Goal: Information Seeking & Learning: Learn about a topic

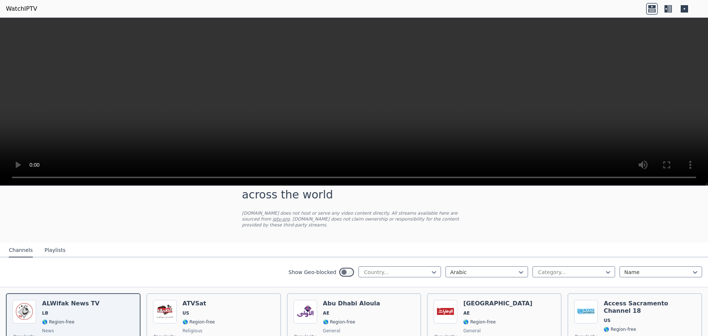
scroll to position [37, 0]
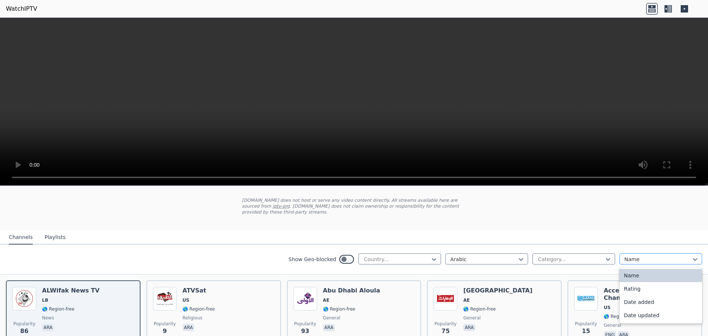
click at [642, 256] on div at bounding box center [658, 259] width 67 height 7
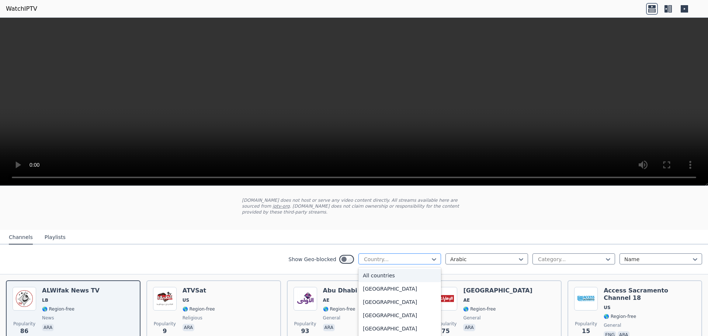
click at [388, 256] on div at bounding box center [396, 259] width 67 height 7
click at [377, 269] on div "All countries" at bounding box center [400, 275] width 83 height 13
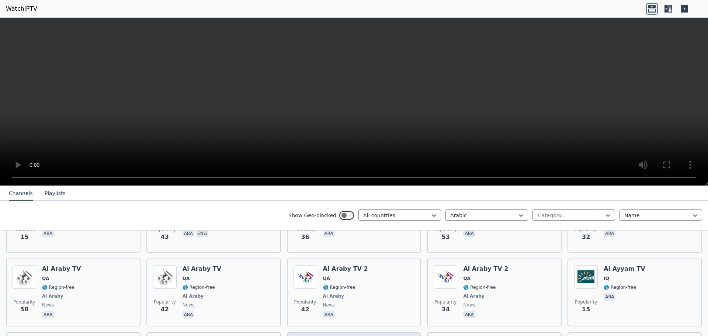
scroll to position [369, 0]
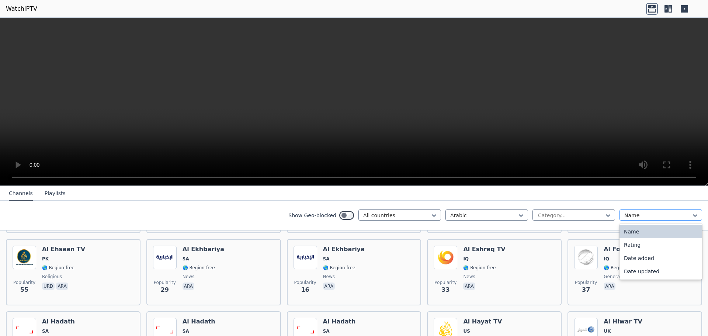
click at [663, 214] on div at bounding box center [658, 215] width 67 height 7
click at [645, 270] on div "Date updated" at bounding box center [661, 271] width 83 height 13
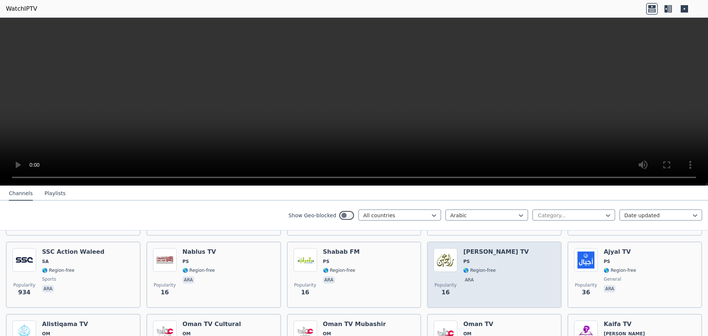
scroll to position [590, 0]
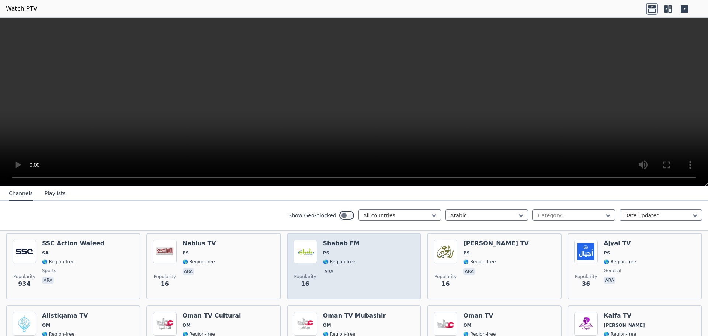
click at [332, 261] on div "Shabab FM PS 🌎 Region-free ara" at bounding box center [341, 266] width 37 height 53
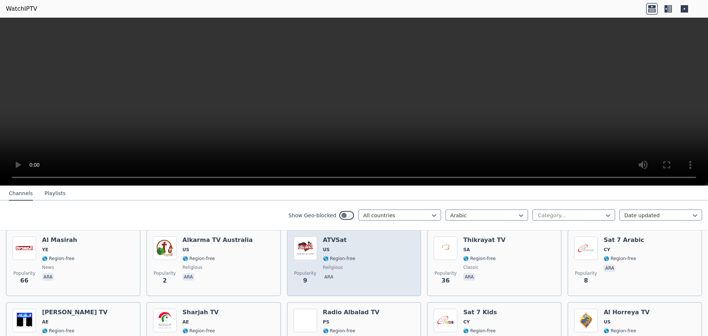
scroll to position [3578, 0]
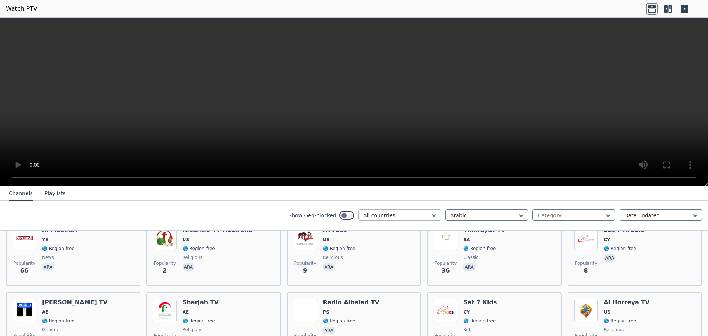
click at [388, 216] on div at bounding box center [396, 215] width 67 height 7
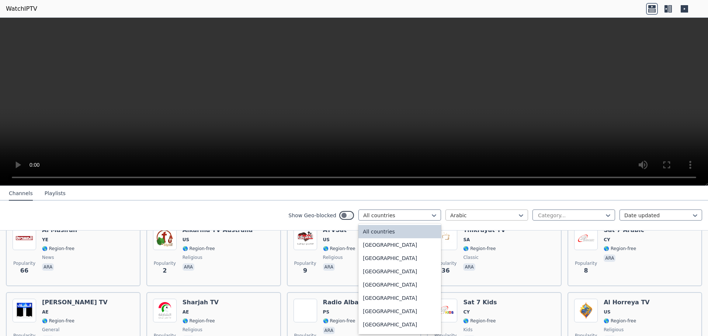
click at [471, 212] on div at bounding box center [483, 215] width 67 height 7
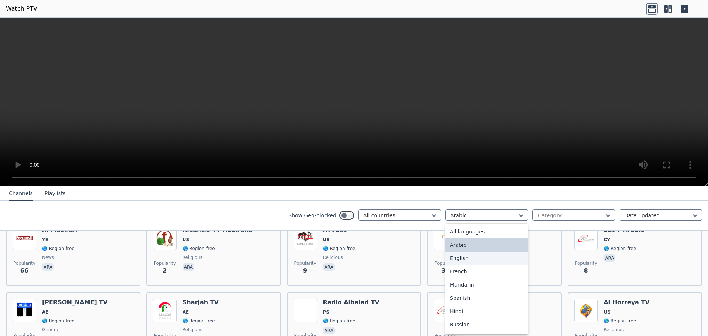
click at [461, 261] on div "English" at bounding box center [487, 258] width 83 height 13
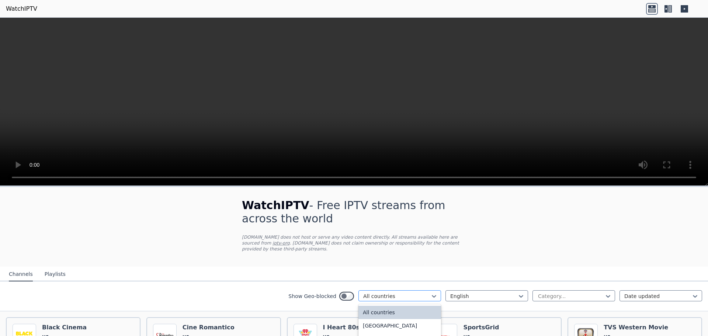
click at [380, 293] on div at bounding box center [396, 296] width 67 height 7
type input "*"
type input "**"
click at [366, 332] on div "[GEOGRAPHIC_DATA]" at bounding box center [400, 338] width 83 height 13
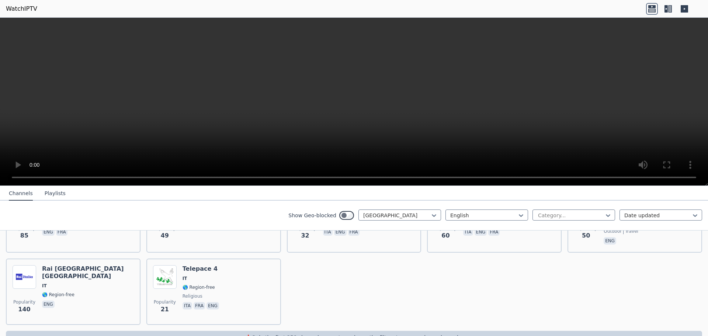
scroll to position [146, 0]
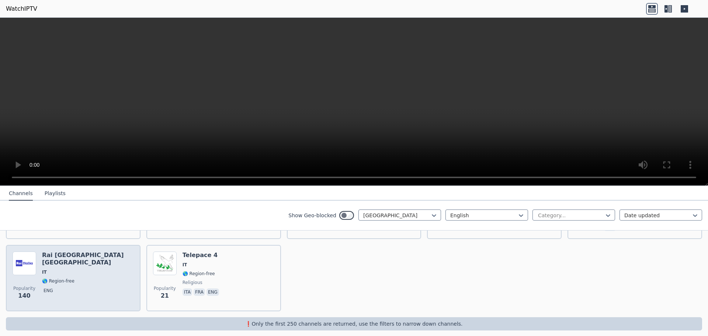
drag, startPoint x: 55, startPoint y: 266, endPoint x: 66, endPoint y: 265, distance: 11.2
click at [56, 278] on span "🌎 Region-free" at bounding box center [58, 281] width 32 height 6
